Goal: Browse casually: Explore the website without a specific task or goal

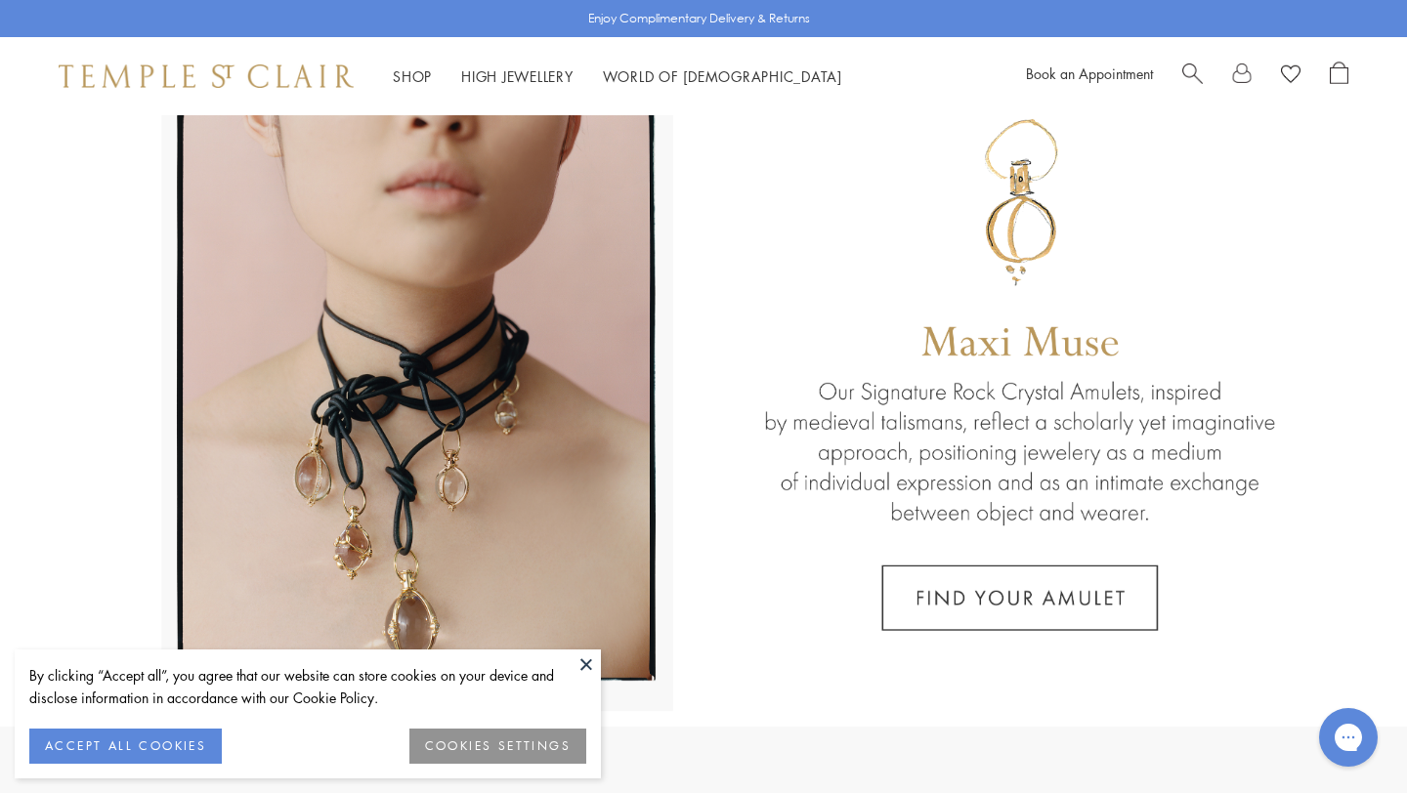
scroll to position [87, 0]
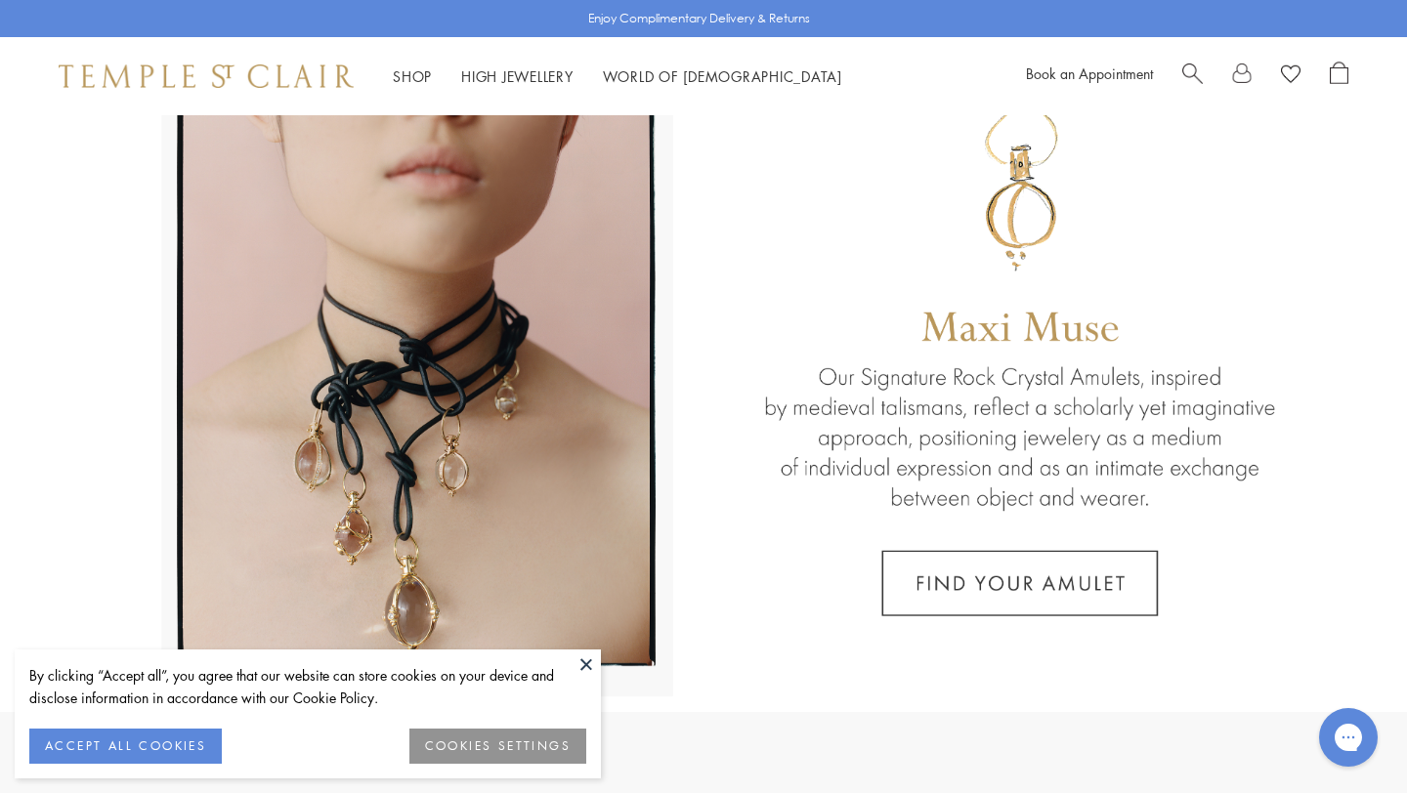
click at [585, 672] on button at bounding box center [585, 664] width 29 height 29
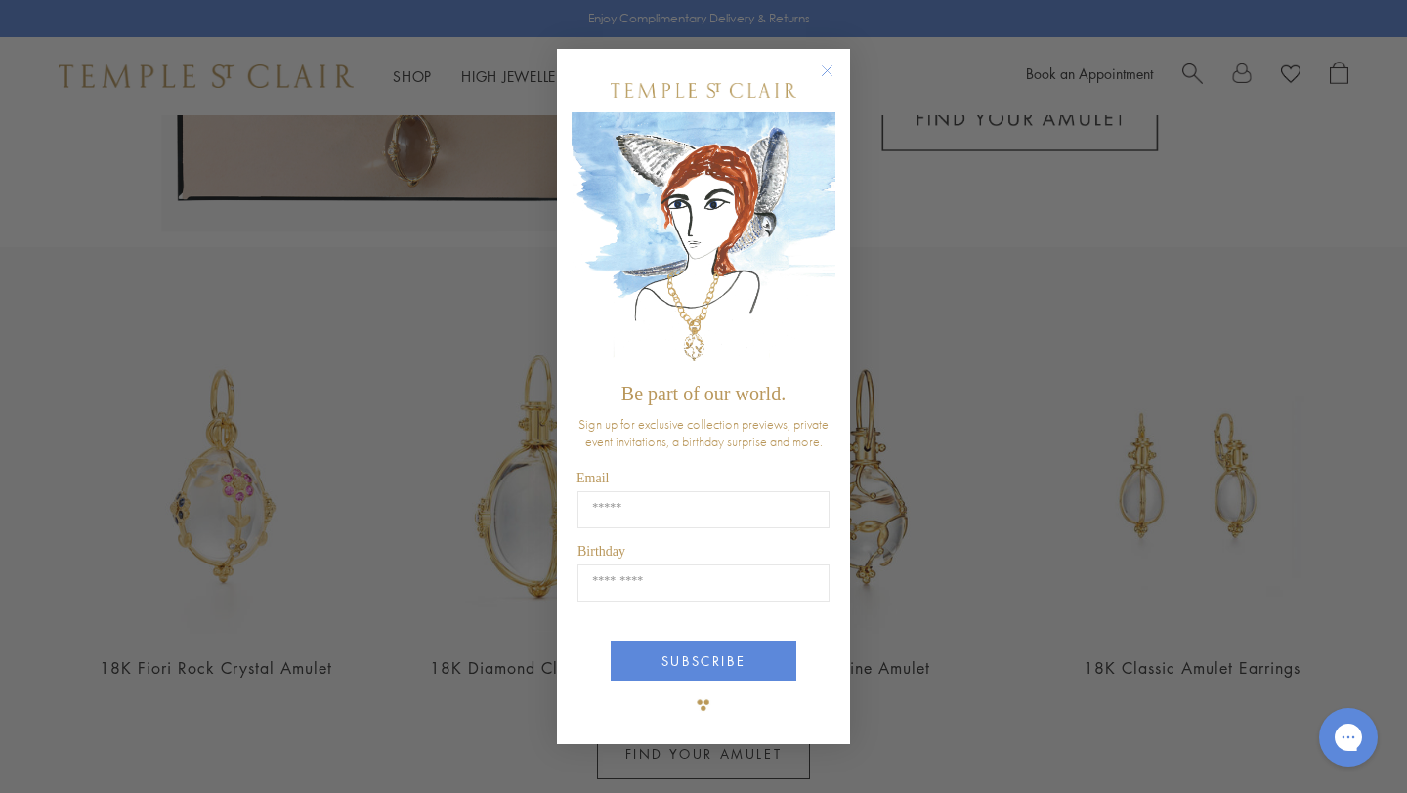
scroll to position [585, 0]
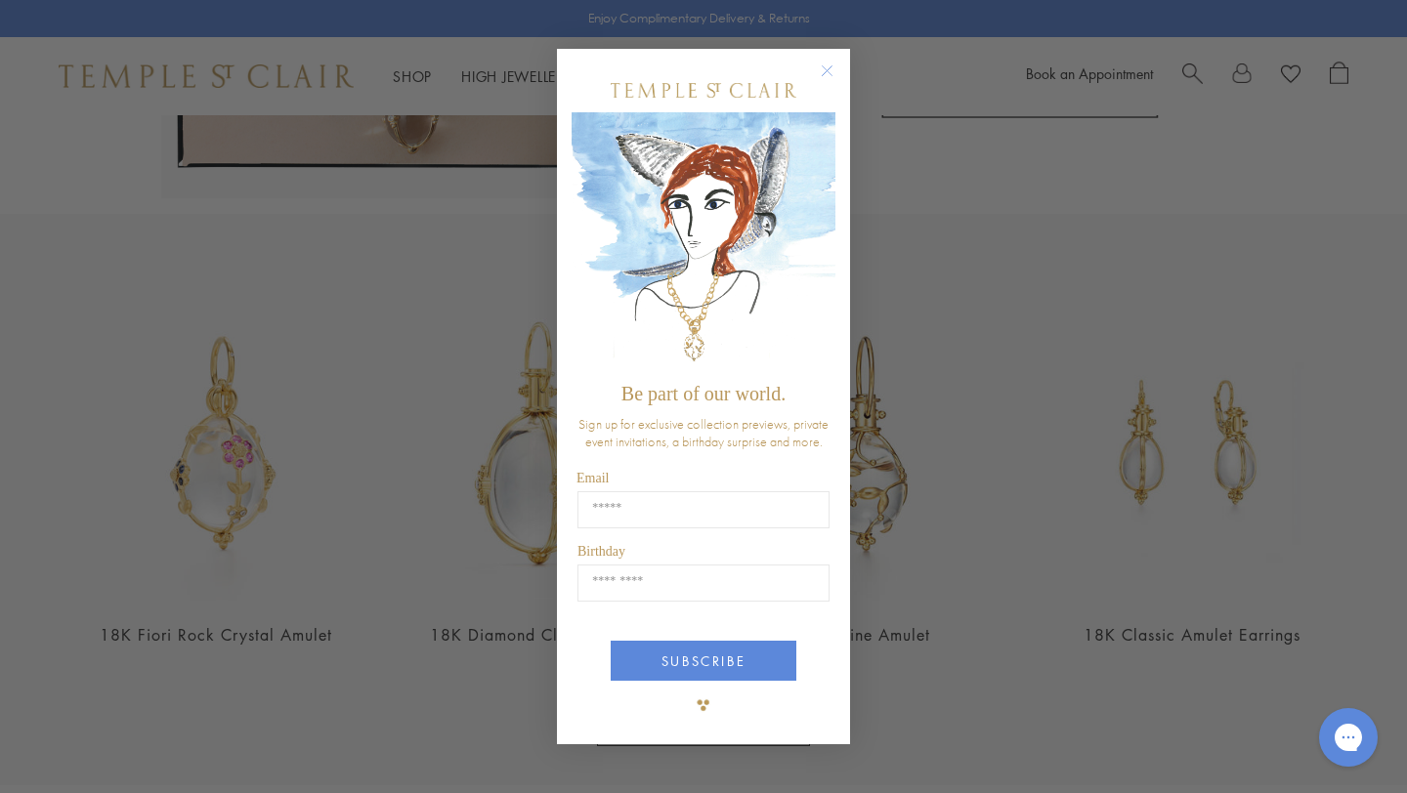
click at [837, 67] on circle "Close dialog" at bounding box center [827, 71] width 23 height 23
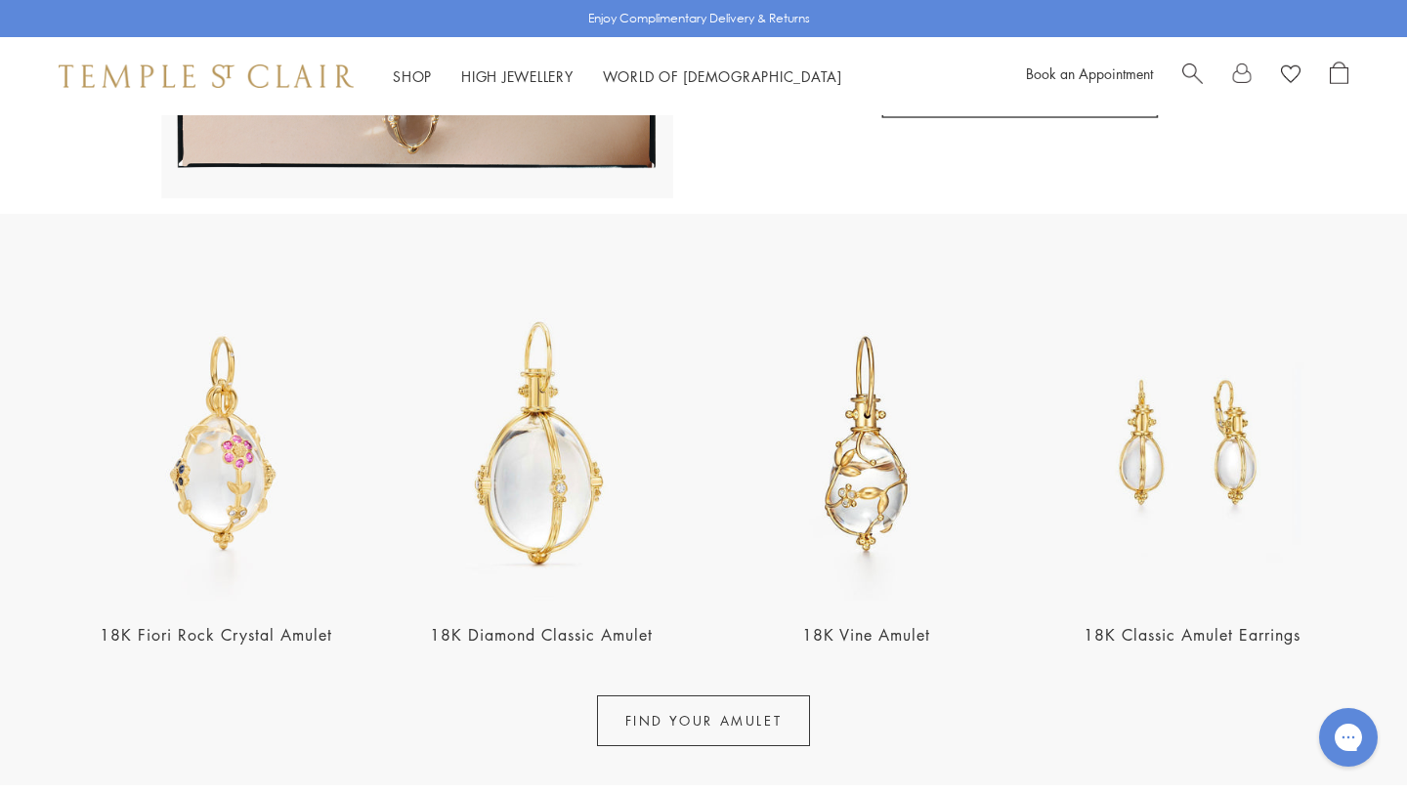
click at [569, 423] on img at bounding box center [541, 444] width 314 height 314
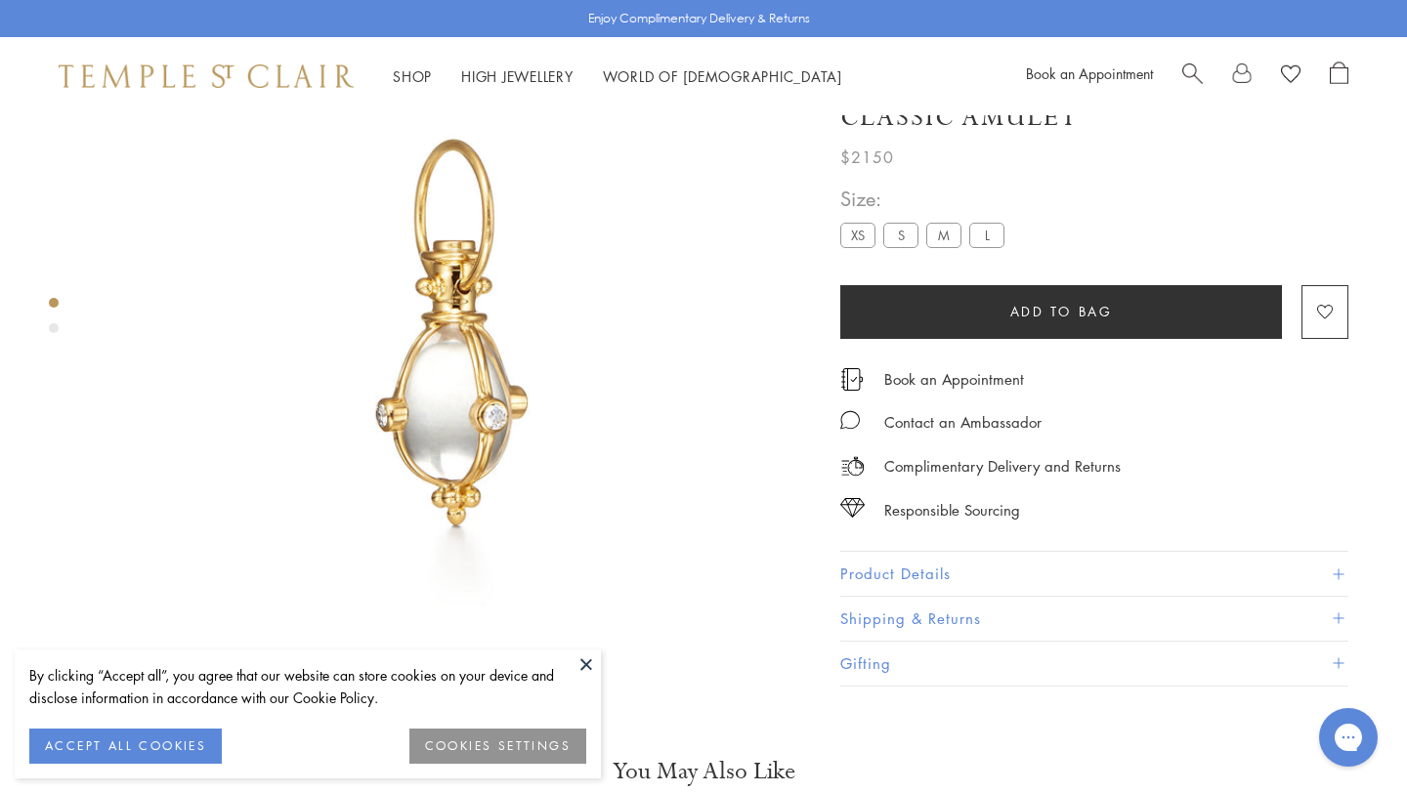
scroll to position [170, 0]
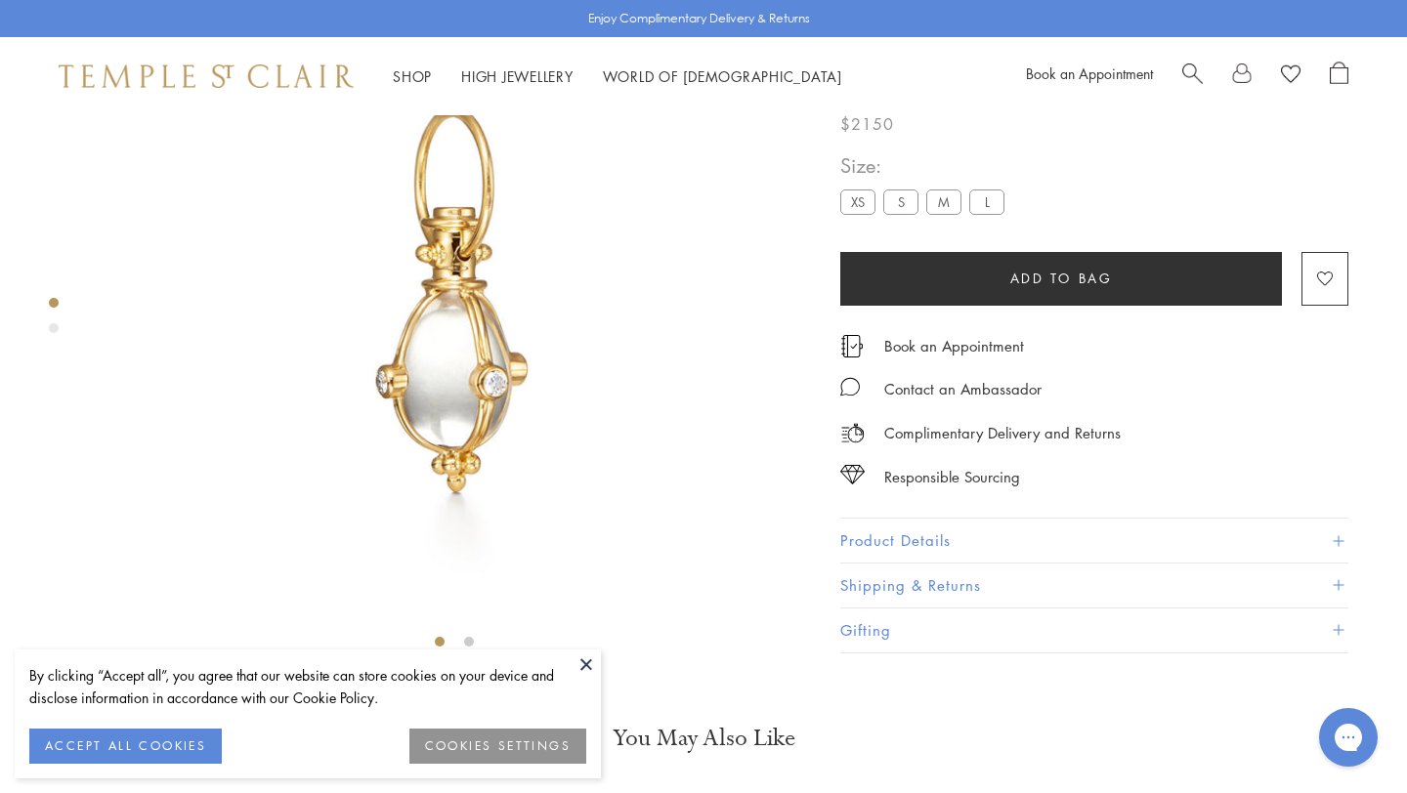
click at [52, 328] on div "Product gallery navigation" at bounding box center [54, 328] width 10 height 10
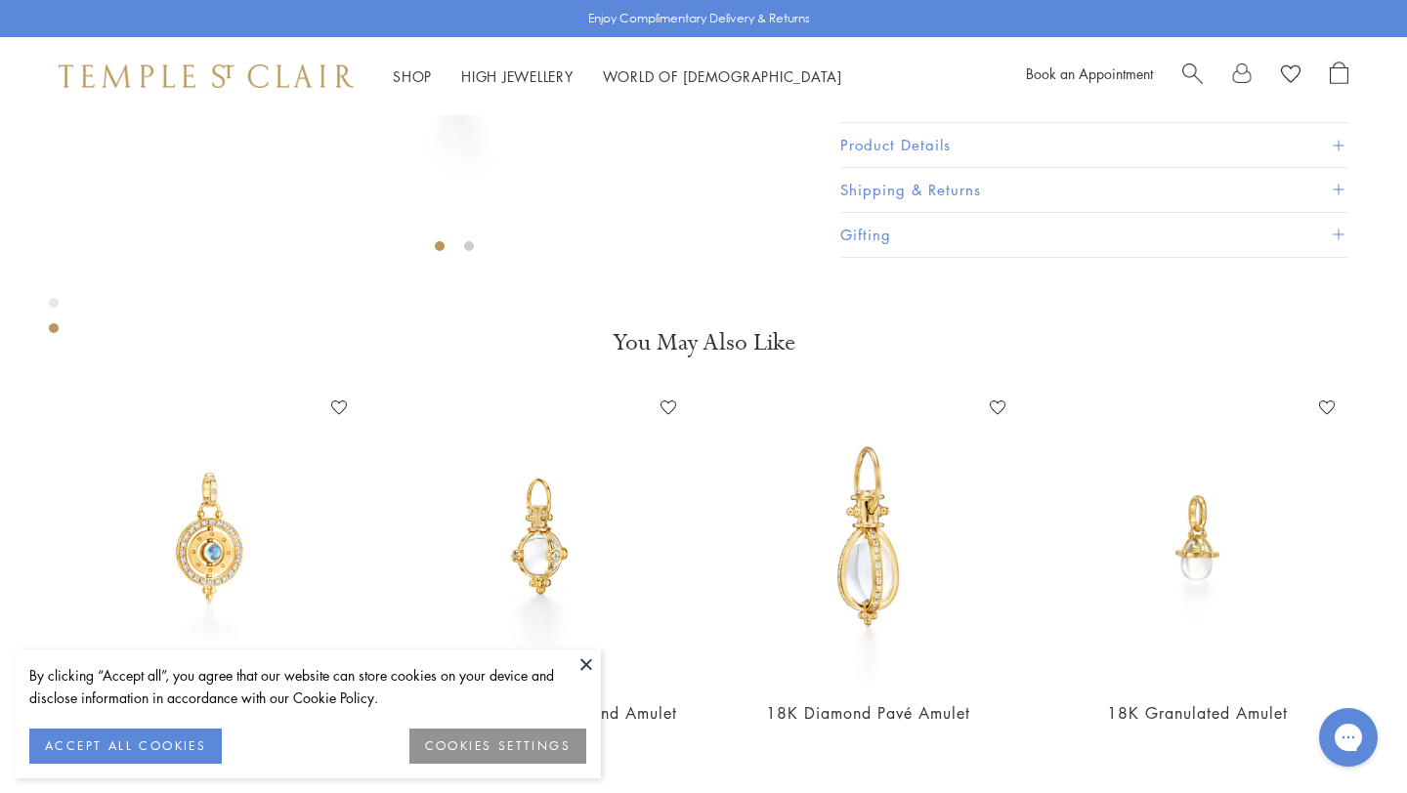
scroll to position [750, 0]
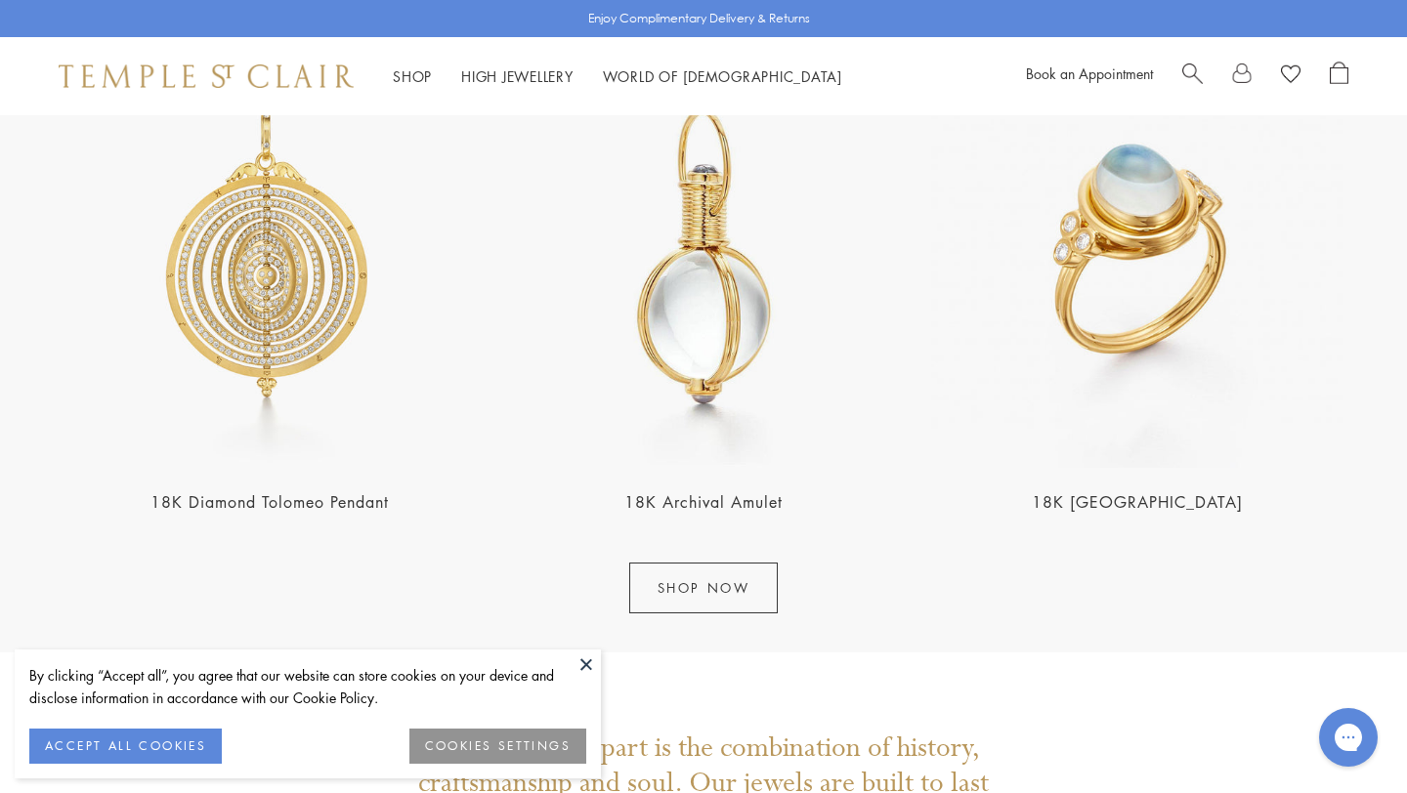
scroll to position [2412, 0]
click at [1163, 241] on img at bounding box center [1137, 255] width 422 height 422
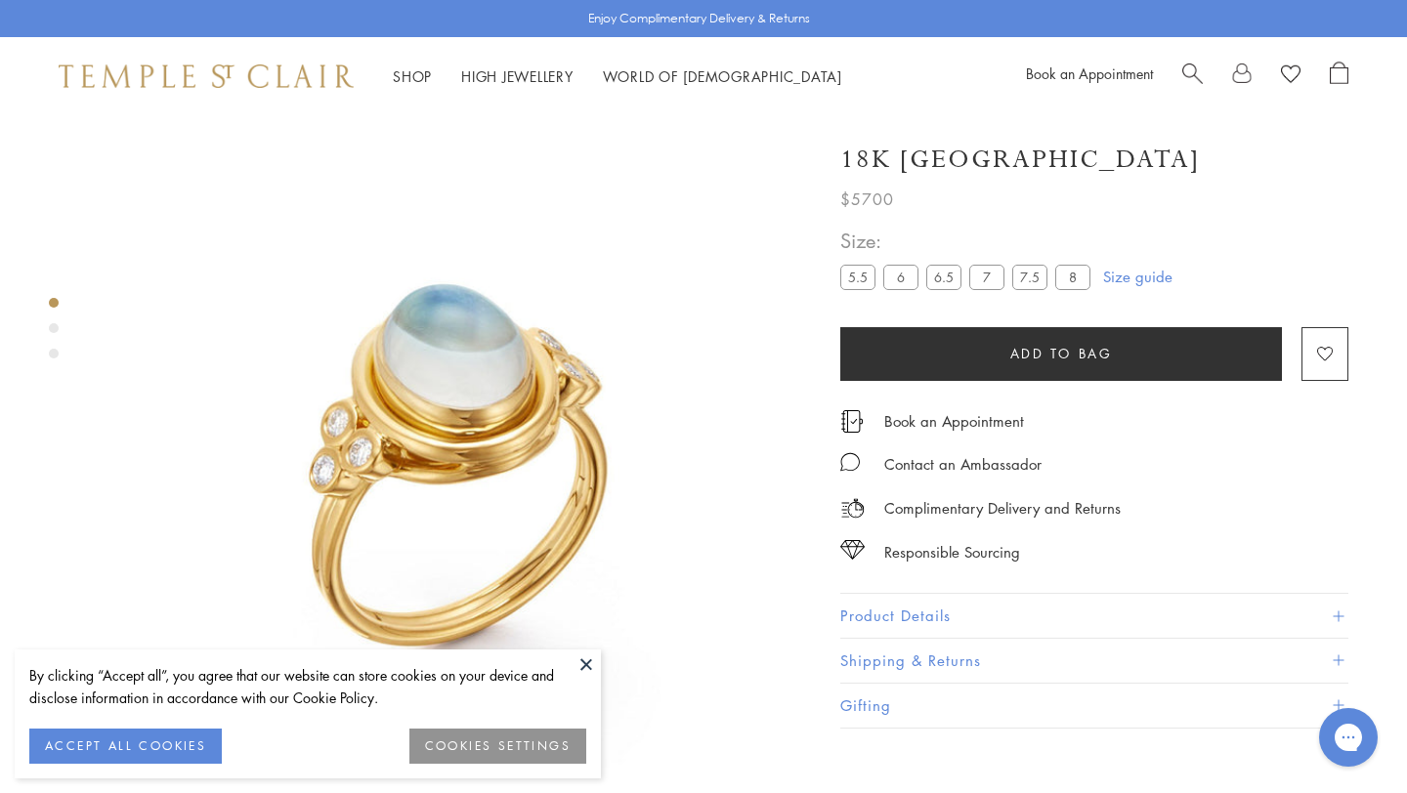
scroll to position [115, 0]
